Goal: Use online tool/utility: Use online tool/utility

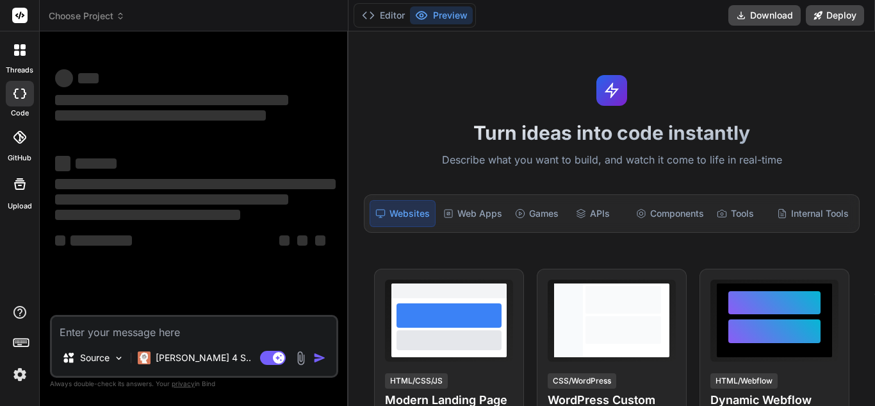
click at [200, 325] on textarea at bounding box center [194, 328] width 284 height 23
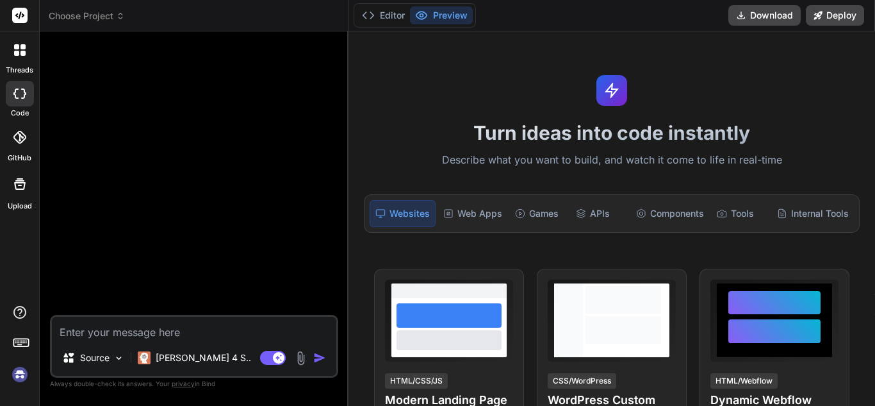
click at [200, 325] on textarea at bounding box center [194, 328] width 284 height 23
click at [13, 377] on img at bounding box center [20, 374] width 22 height 22
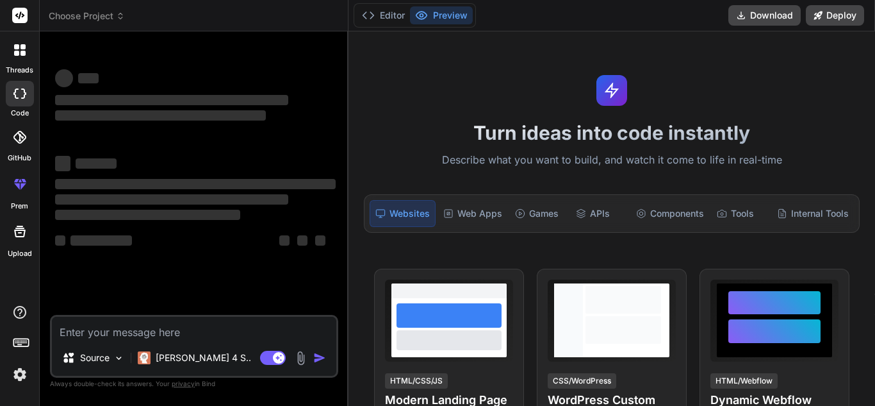
type textarea "x"
click at [201, 322] on textarea at bounding box center [194, 328] width 284 height 23
paste textarea "class Solution { boolean checkVisited(HashMap<Integer,List<Integer>> map , bool…"
type textarea "class Solution { boolean checkVisited(HashMap<Integer,List<Integer>> map , bool…"
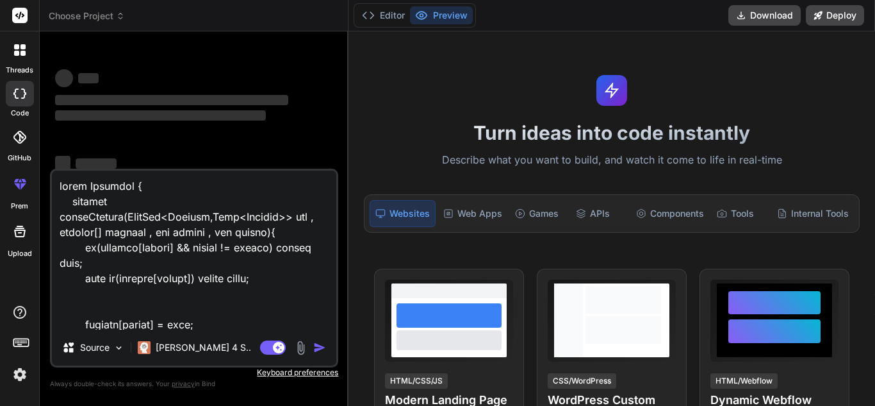
scroll to position [786, 0]
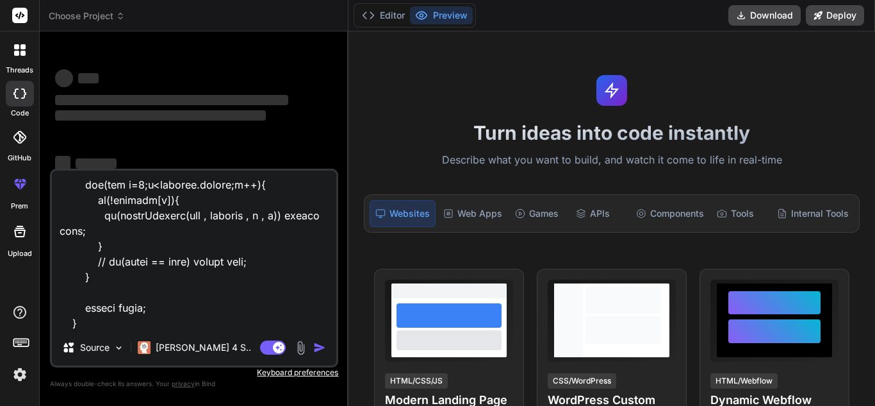
type textarea "x"
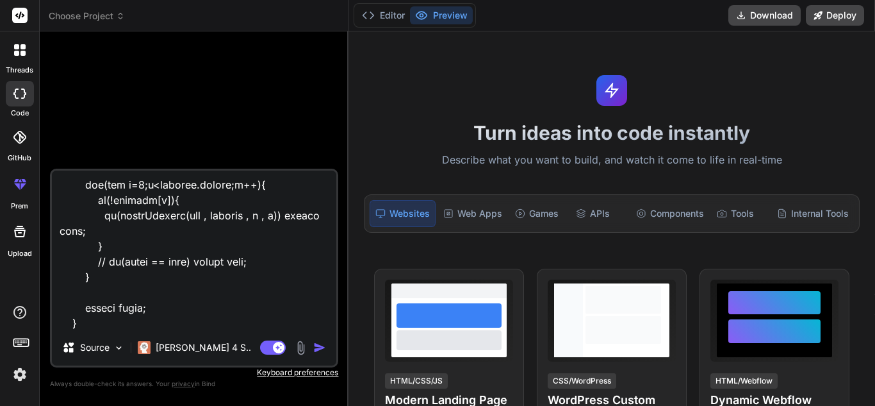
type textarea "class Solution { boolean checkVisited(HashMap<Integer,List<Integer>> map , bool…"
type textarea "x"
type textarea "class Solution { boolean checkVisited(HashMap<Integer,List<Integer>> map , bool…"
type textarea "x"
type textarea "class Solution { boolean checkVisited(HashMap<Integer,List<Integer>> map , bool…"
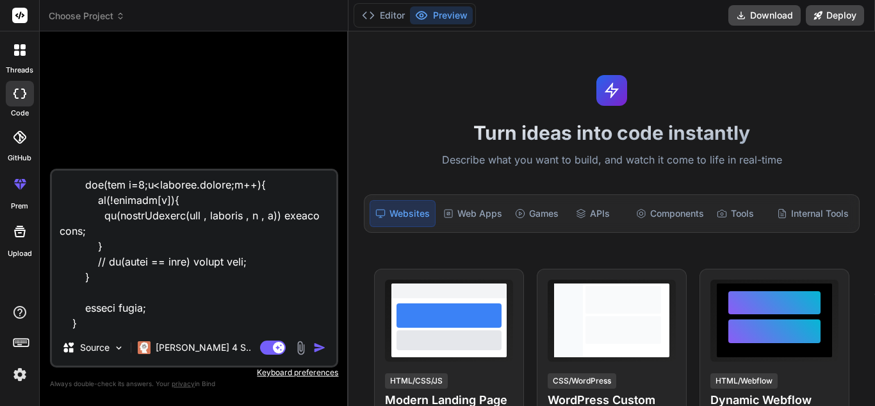
type textarea "x"
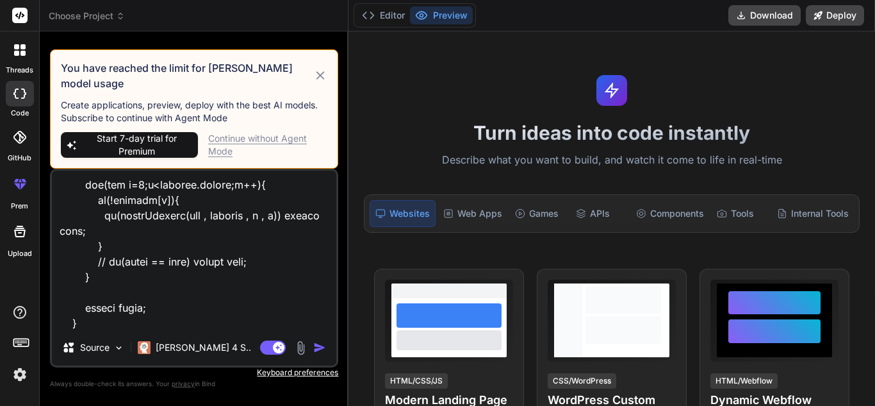
type textarea "class Solution { boolean checkVisited(HashMap<Integer,List<Integer>> map , bool…"
click at [268, 135] on div "Continue without Agent Mode" at bounding box center [267, 145] width 119 height 26
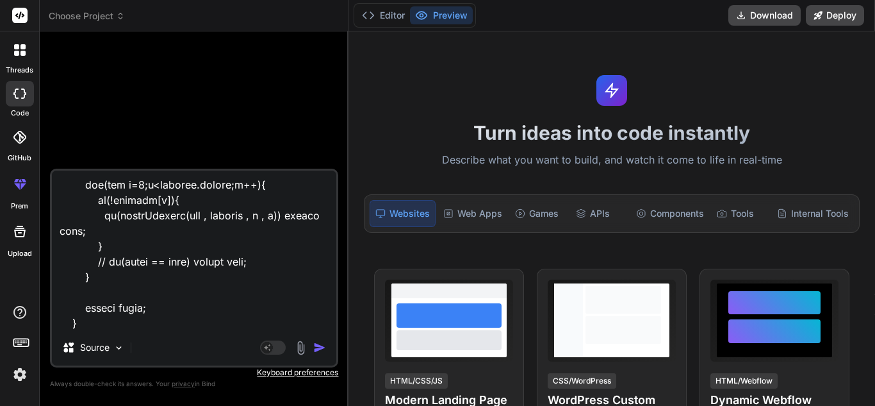
click at [238, 327] on textarea at bounding box center [194, 249] width 284 height 159
type textarea "x"
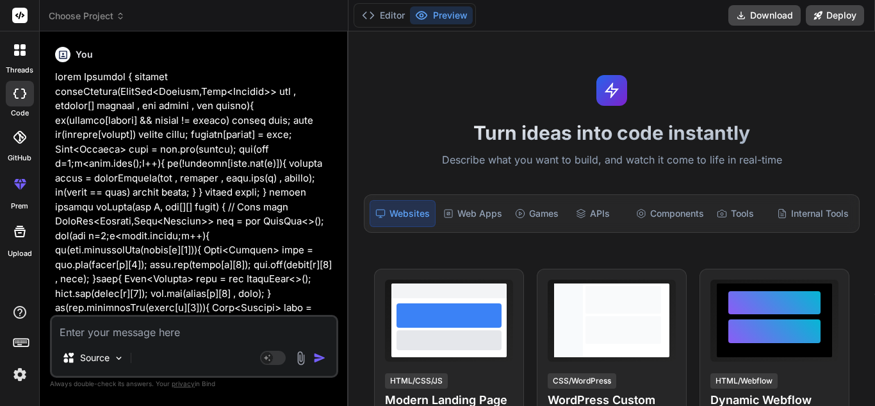
scroll to position [177, 0]
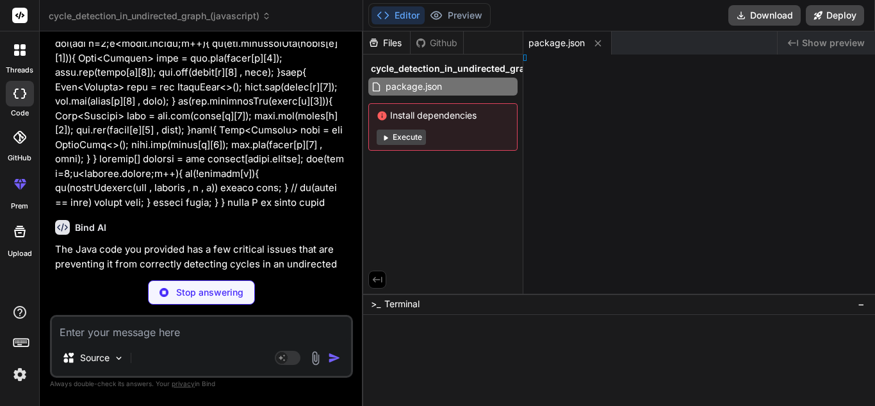
type textarea "x"
type textarea ");"
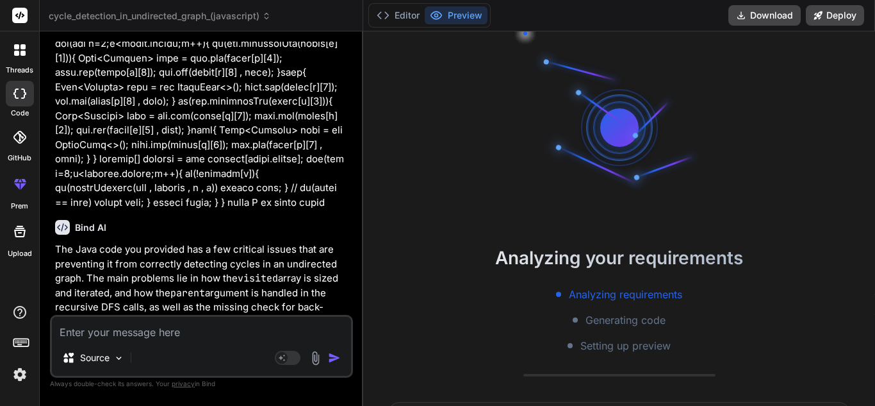
type textarea "x"
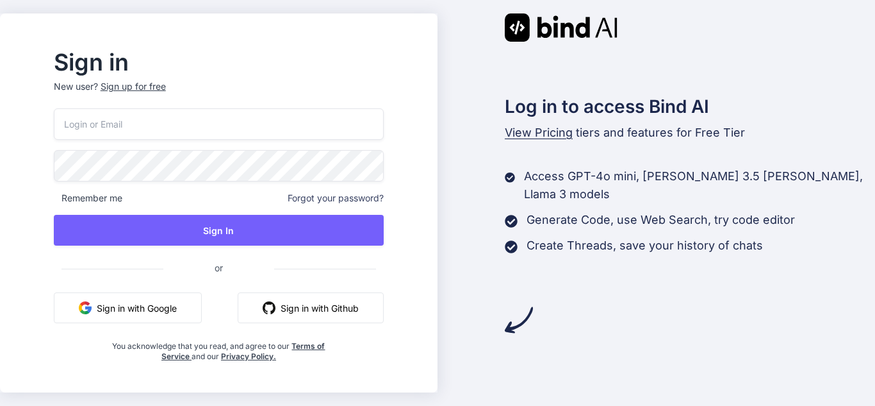
click at [215, 113] on input "email" at bounding box center [219, 123] width 330 height 31
type input "[EMAIL_ADDRESS][DOMAIN_NAME]"
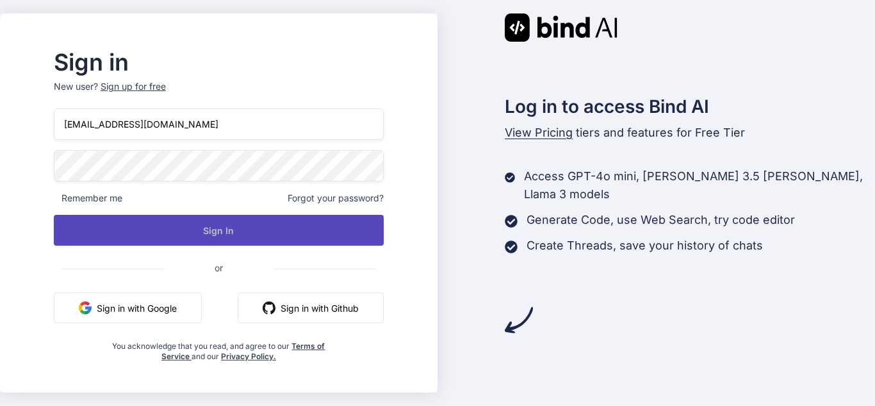
click at [214, 222] on button "Sign In" at bounding box center [219, 230] width 330 height 31
